Goal: Check status: Check status

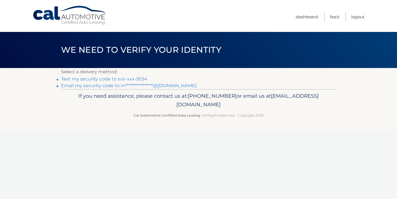
click at [134, 78] on link "Text my security code to xxx-xxx-9534" at bounding box center [104, 78] width 86 height 5
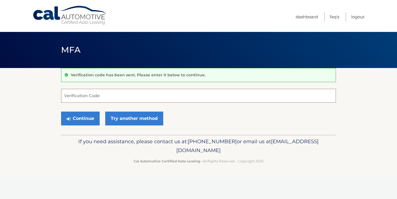
click at [95, 94] on input "Verification Code" at bounding box center [198, 96] width 275 height 14
type input "243923"
click at [92, 117] on button "Continue" at bounding box center [80, 119] width 39 height 14
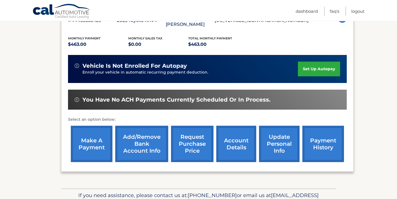
scroll to position [114, 0]
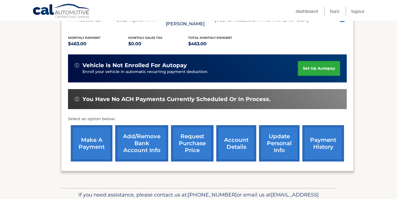
click at [315, 143] on link "payment history" at bounding box center [323, 143] width 42 height 36
